Goal: Find specific page/section: Find specific page/section

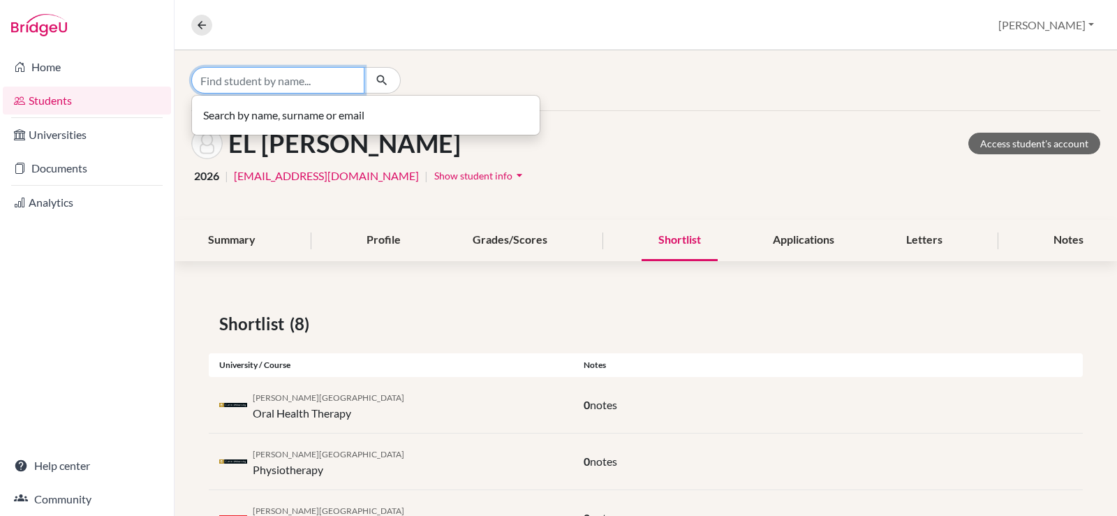
click at [267, 76] on input "Find student by name..." at bounding box center [277, 80] width 173 height 27
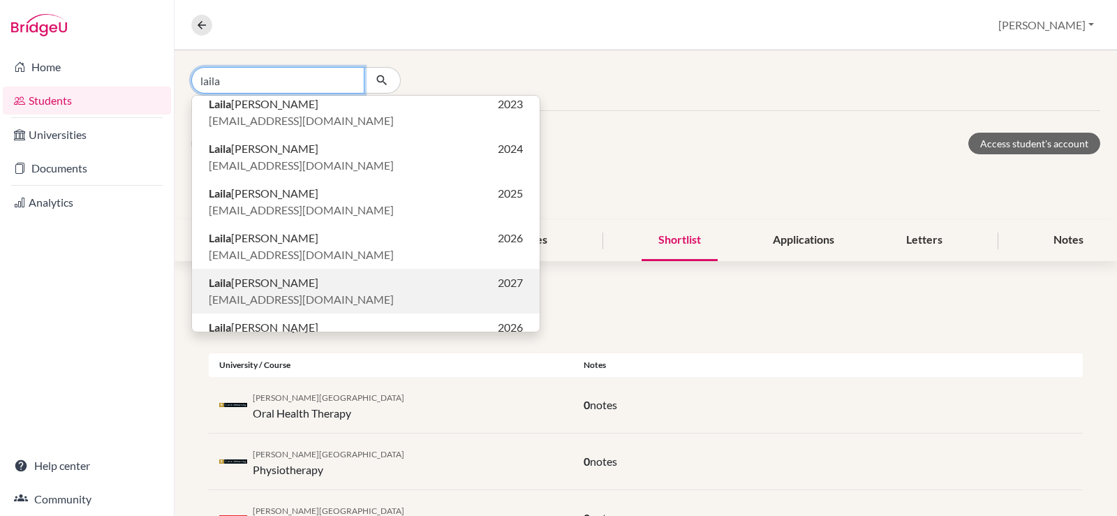
scroll to position [166, 0]
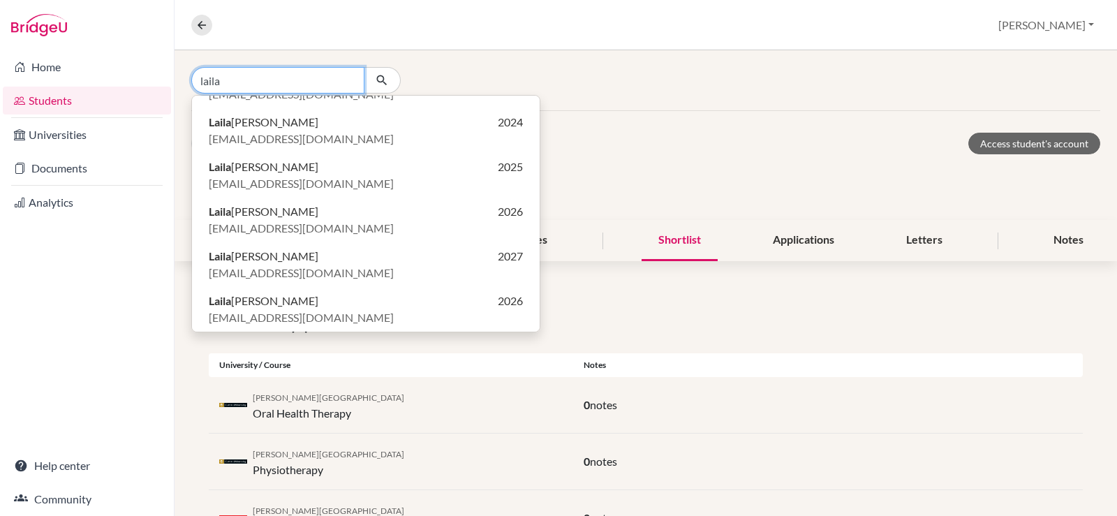
click at [242, 80] on input "laila" at bounding box center [277, 80] width 173 height 27
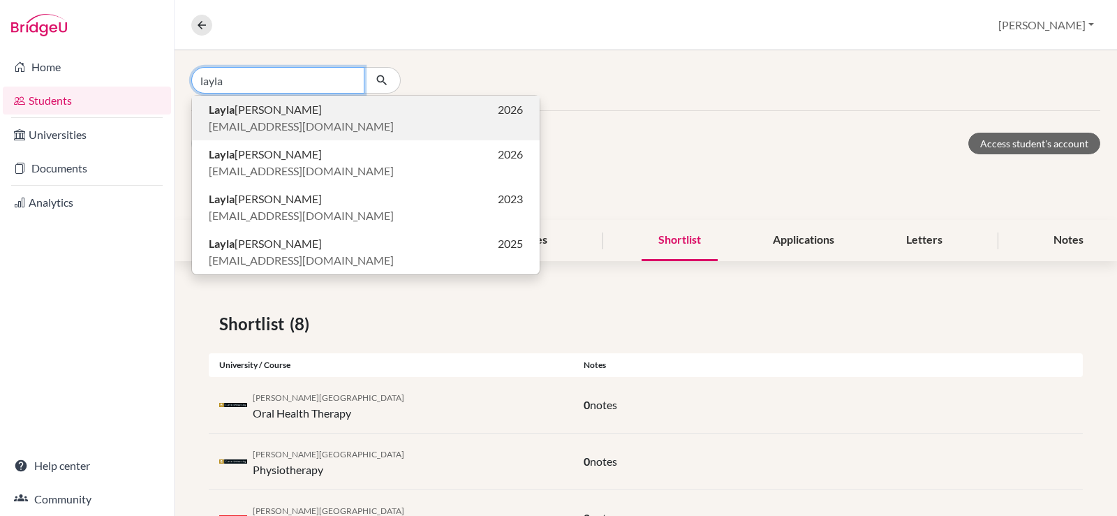
type input "layla"
click at [281, 124] on span "[EMAIL_ADDRESS][DOMAIN_NAME]" at bounding box center [301, 126] width 185 height 17
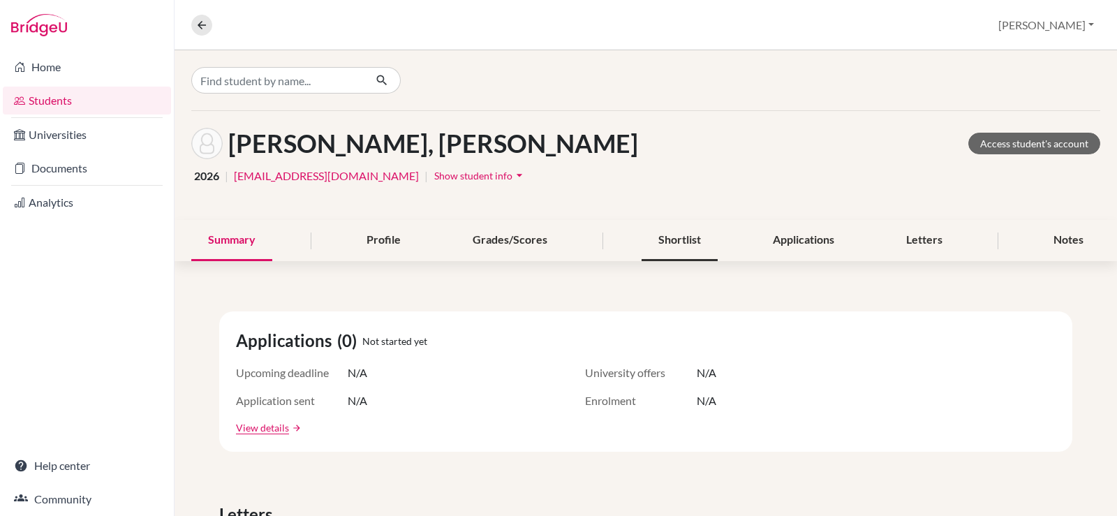
click at [662, 232] on div "Shortlist" at bounding box center [679, 240] width 76 height 41
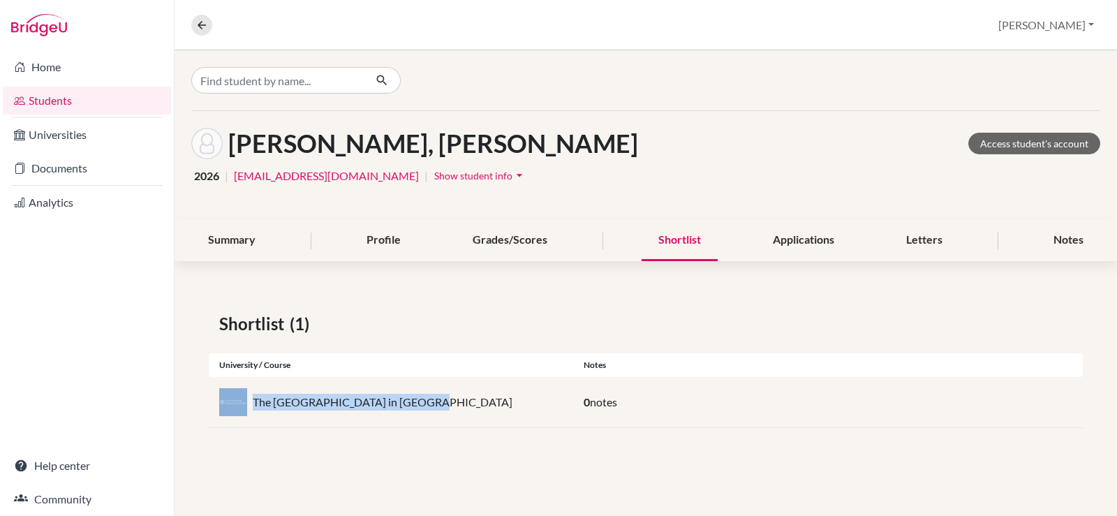
drag, startPoint x: 457, startPoint y: 400, endPoint x: 323, endPoint y: 389, distance: 134.5
click at [243, 387] on div "The American University in [GEOGRAPHIC_DATA] 0 notes" at bounding box center [646, 402] width 874 height 51
copy div "The [GEOGRAPHIC_DATA] in [GEOGRAPHIC_DATA]"
